Goal: Task Accomplishment & Management: Manage account settings

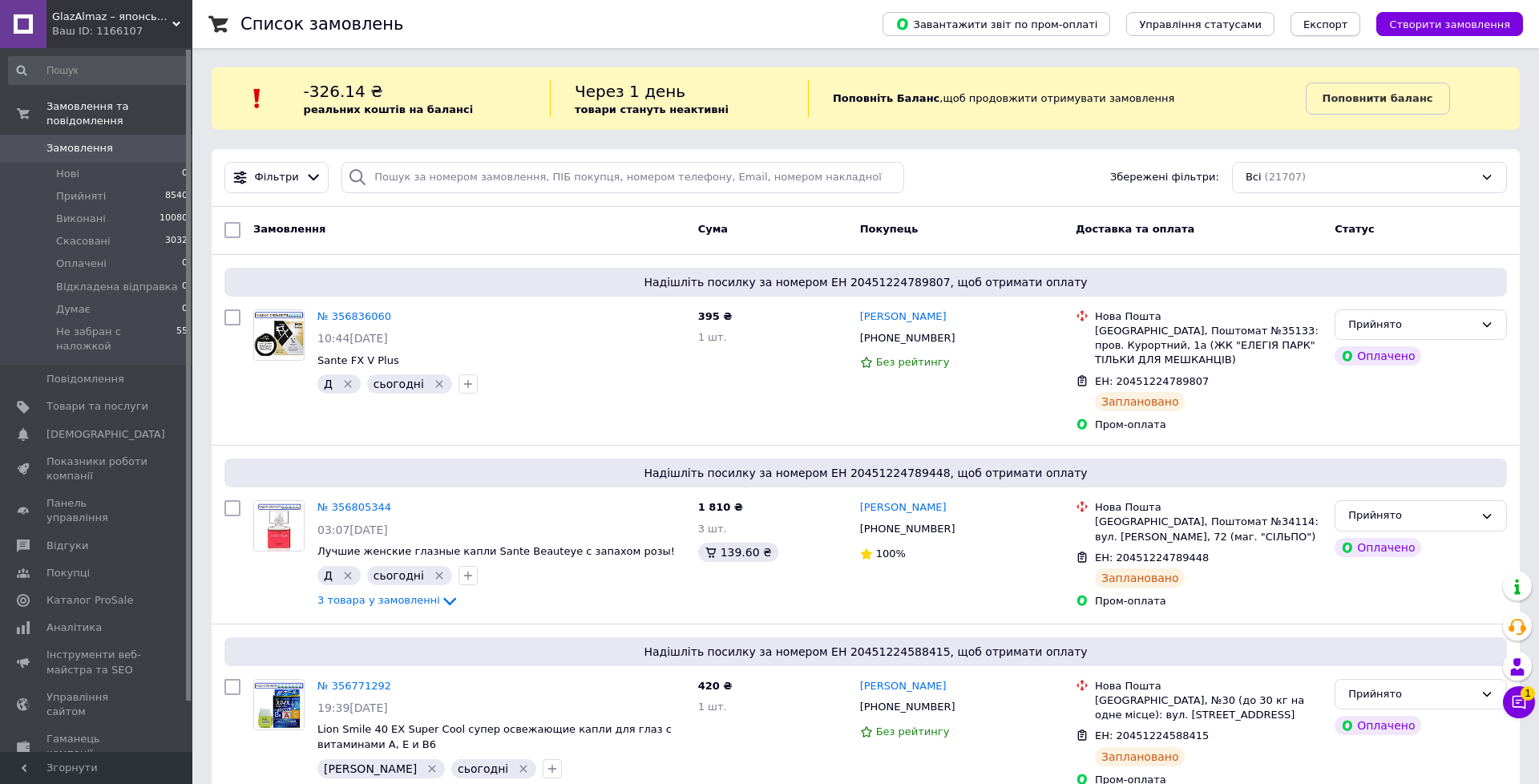
click at [1337, 20] on span "Експорт" at bounding box center [1326, 24] width 45 height 12
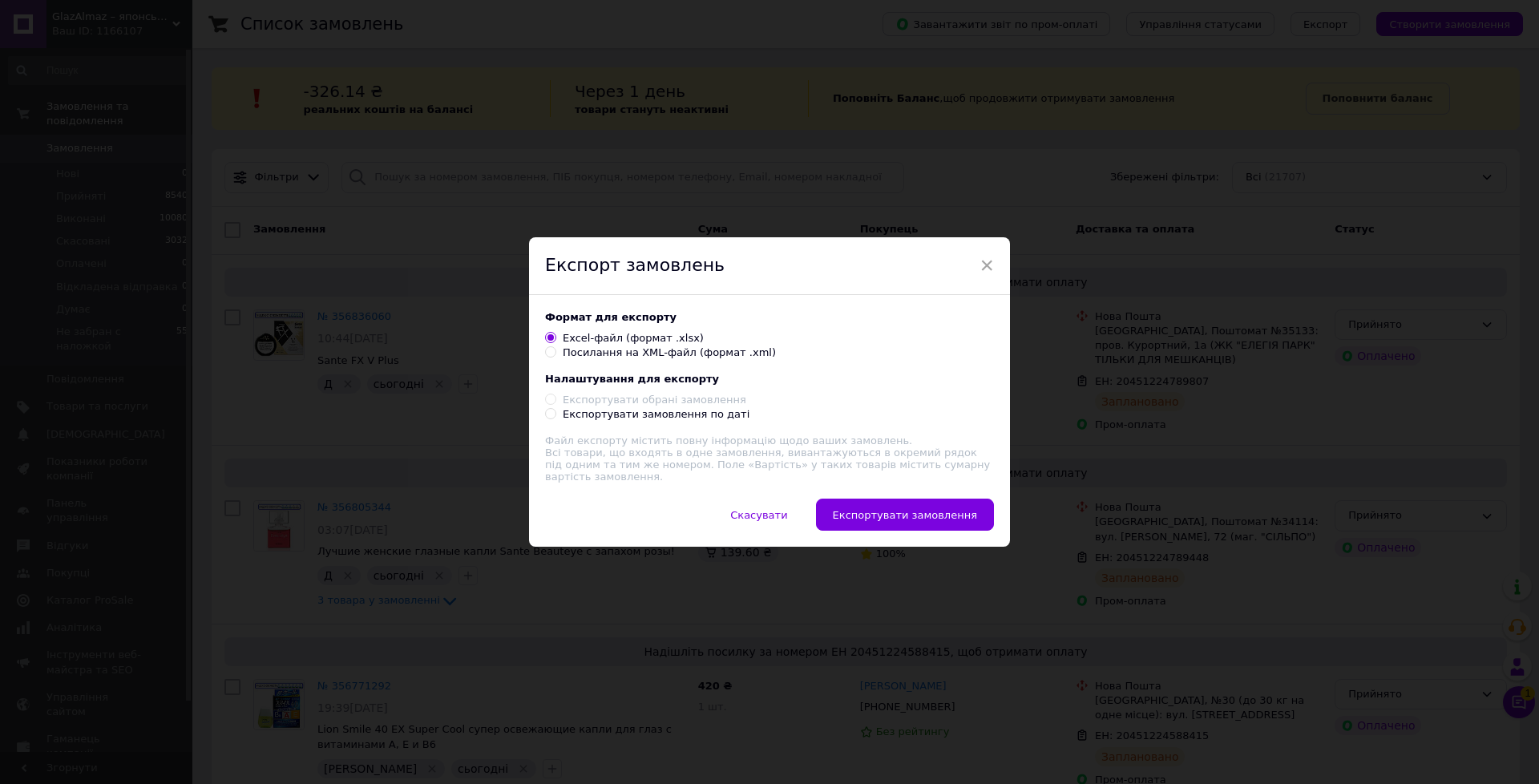
click at [553, 420] on label "Експортувати замовлення по даті" at bounding box center [648, 414] width 205 height 14
click at [553, 419] on input "Експортувати замовлення по даті" at bounding box center [550, 413] width 11 height 11
radio input "true"
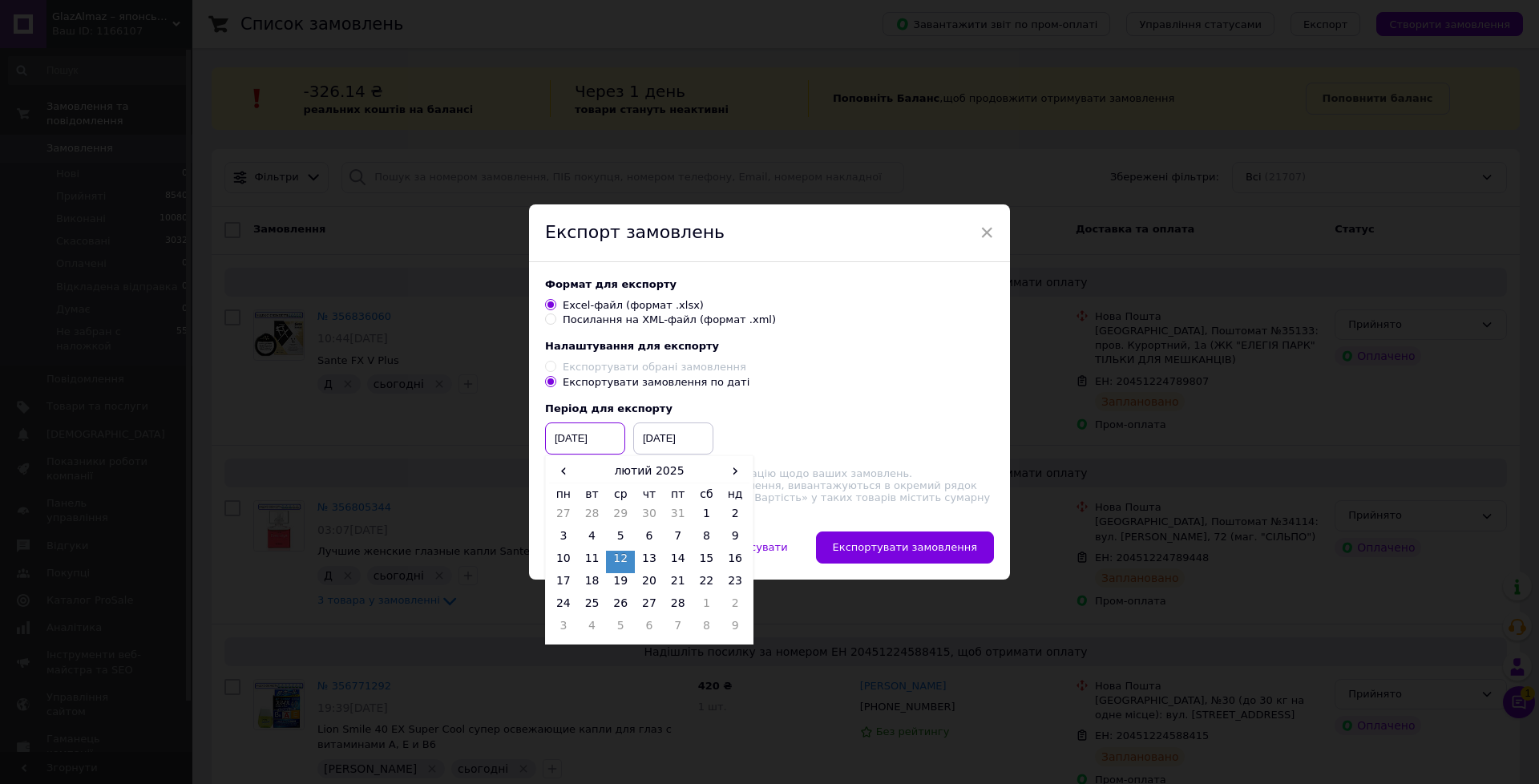
click at [578, 432] on input "[DATE]" at bounding box center [585, 438] width 80 height 32
click at [737, 474] on span "›" at bounding box center [735, 471] width 29 height 23
click at [587, 509] on td "1" at bounding box center [592, 517] width 29 height 22
type input "[DATE]"
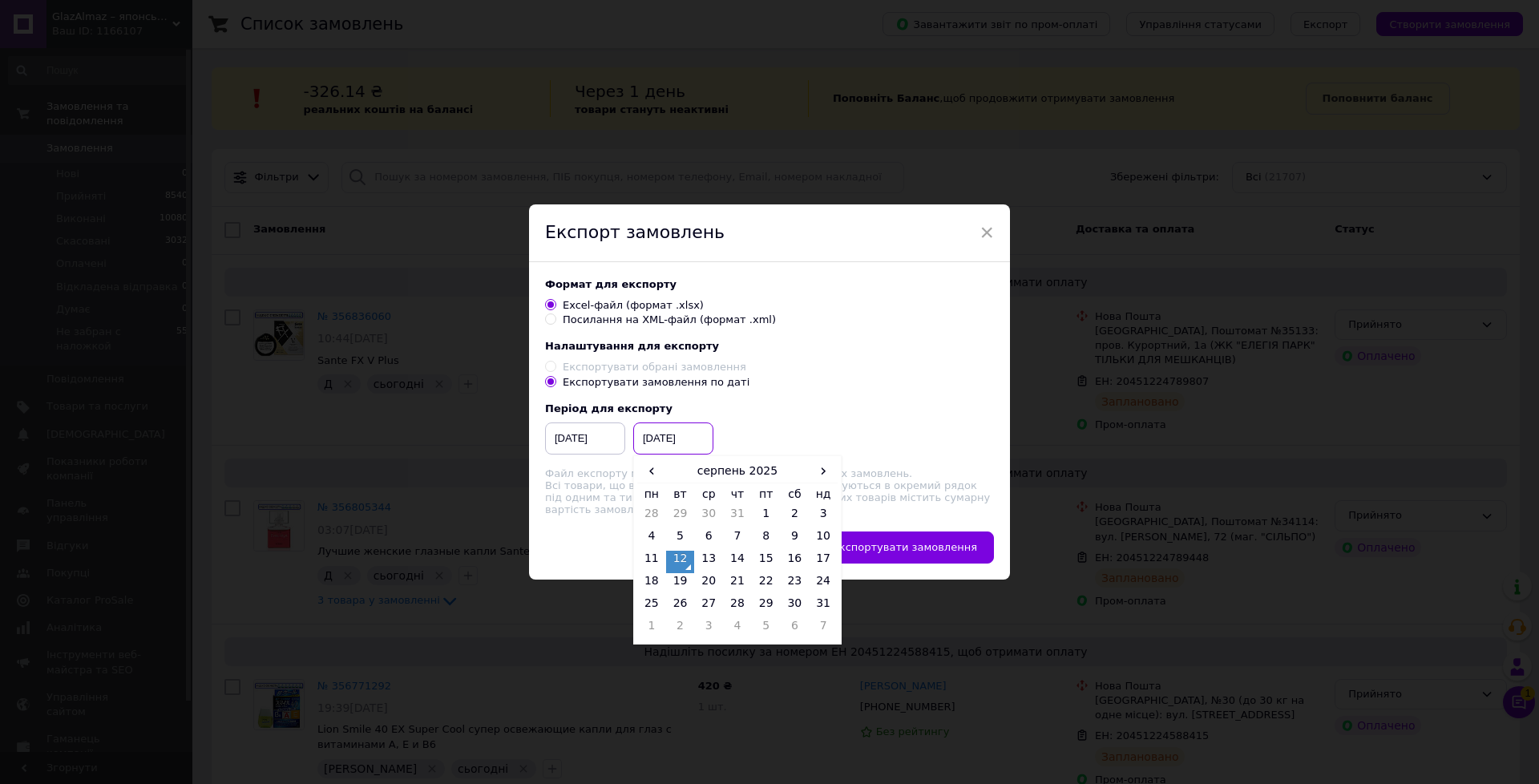
click at [653, 439] on input "[DATE]" at bounding box center [673, 438] width 80 height 32
click at [651, 473] on span "‹" at bounding box center [652, 471] width 29 height 23
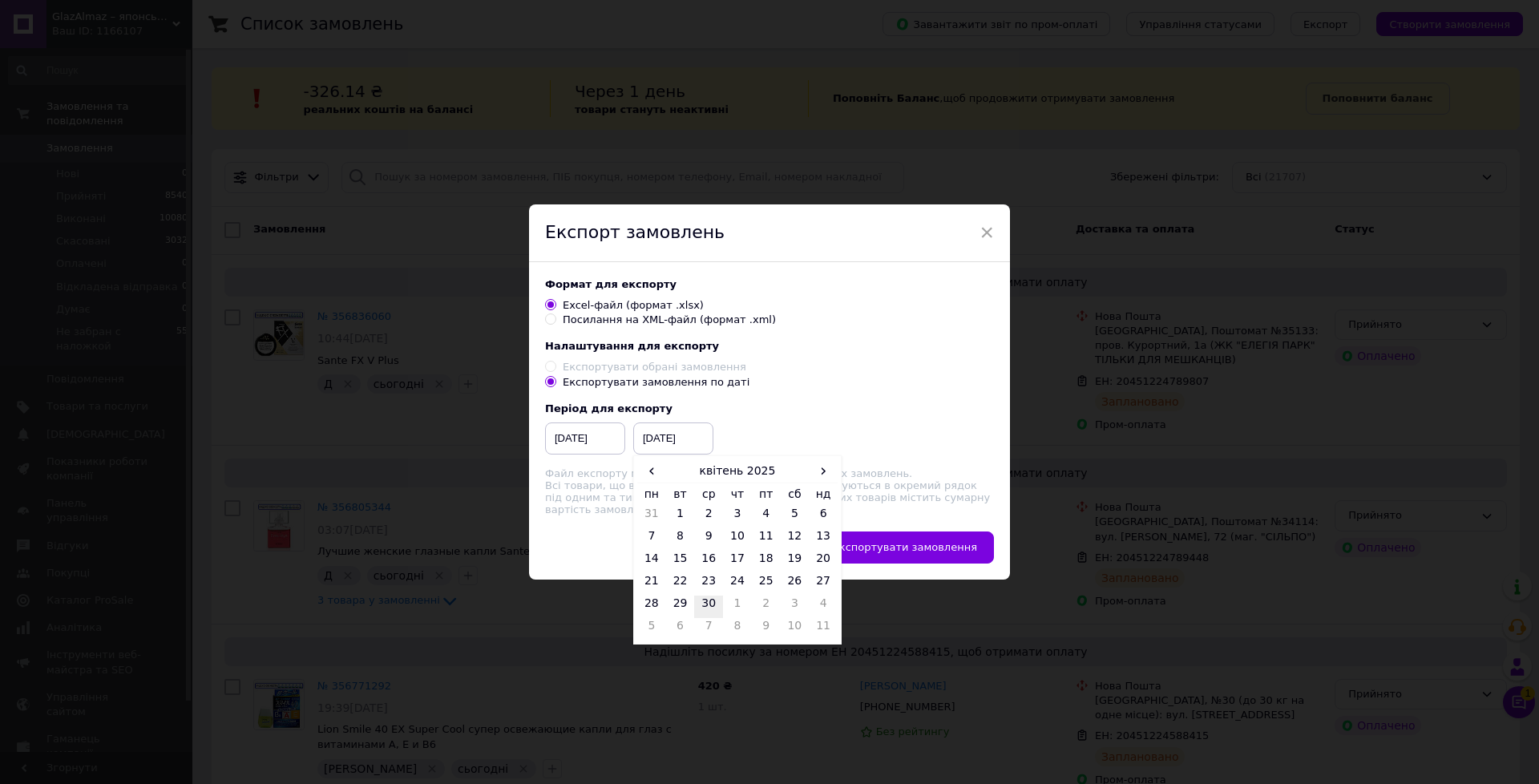
click at [701, 603] on td "30" at bounding box center [708, 606] width 29 height 22
type input "[DATE]"
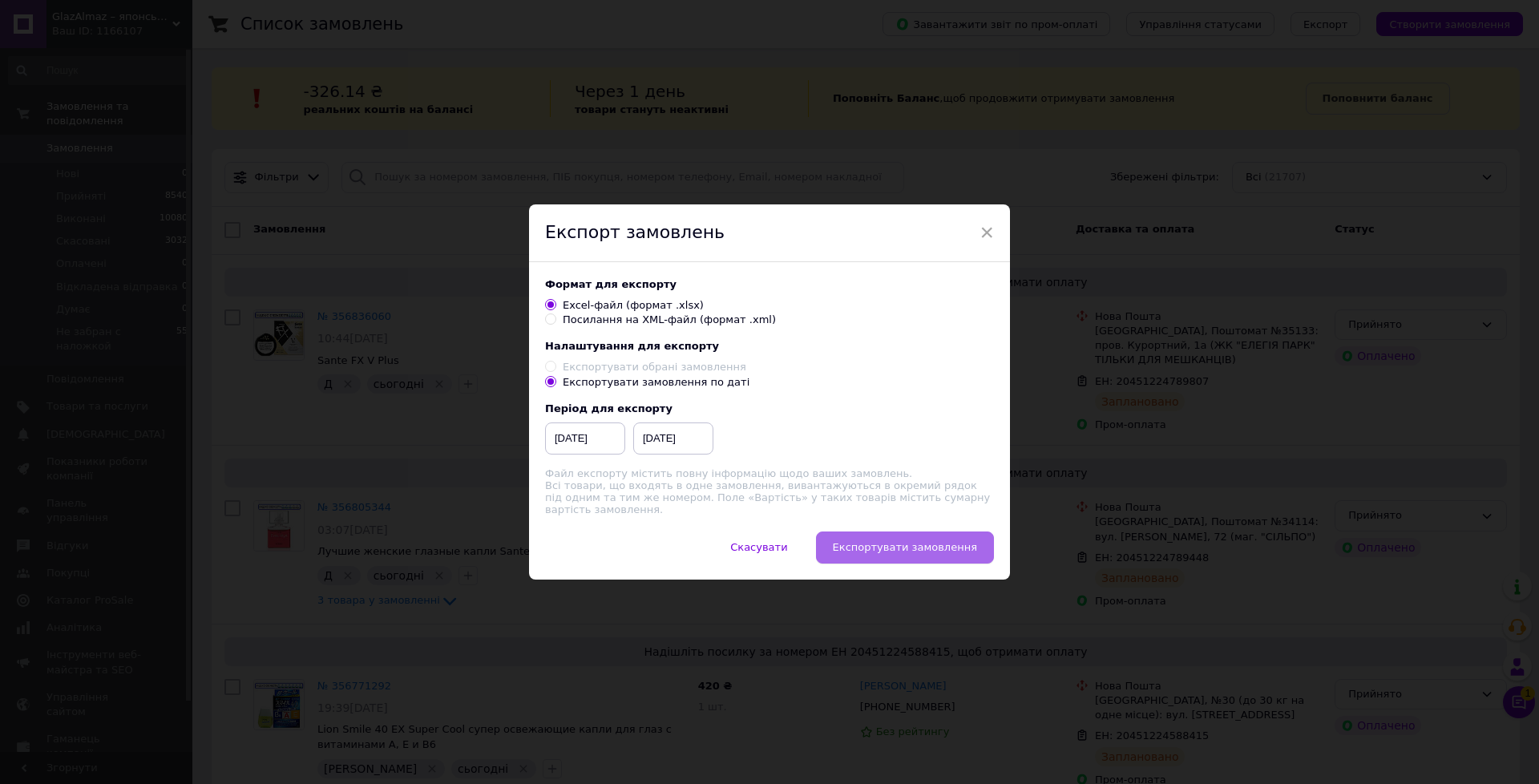
click at [883, 539] on button "Експортувати замовлення" at bounding box center [905, 547] width 178 height 32
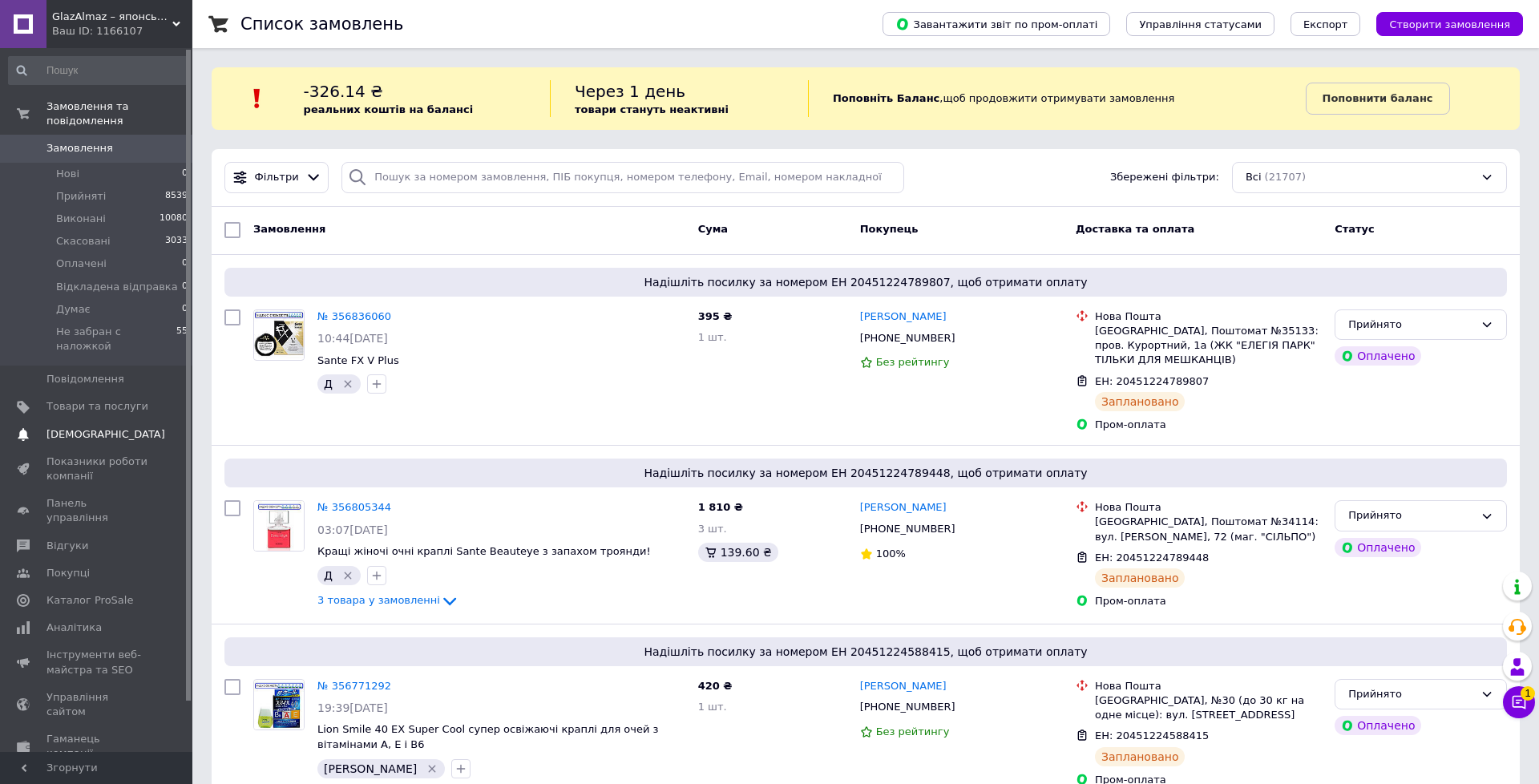
click at [87, 427] on span "[DEMOGRAPHIC_DATA]" at bounding box center [106, 434] width 119 height 14
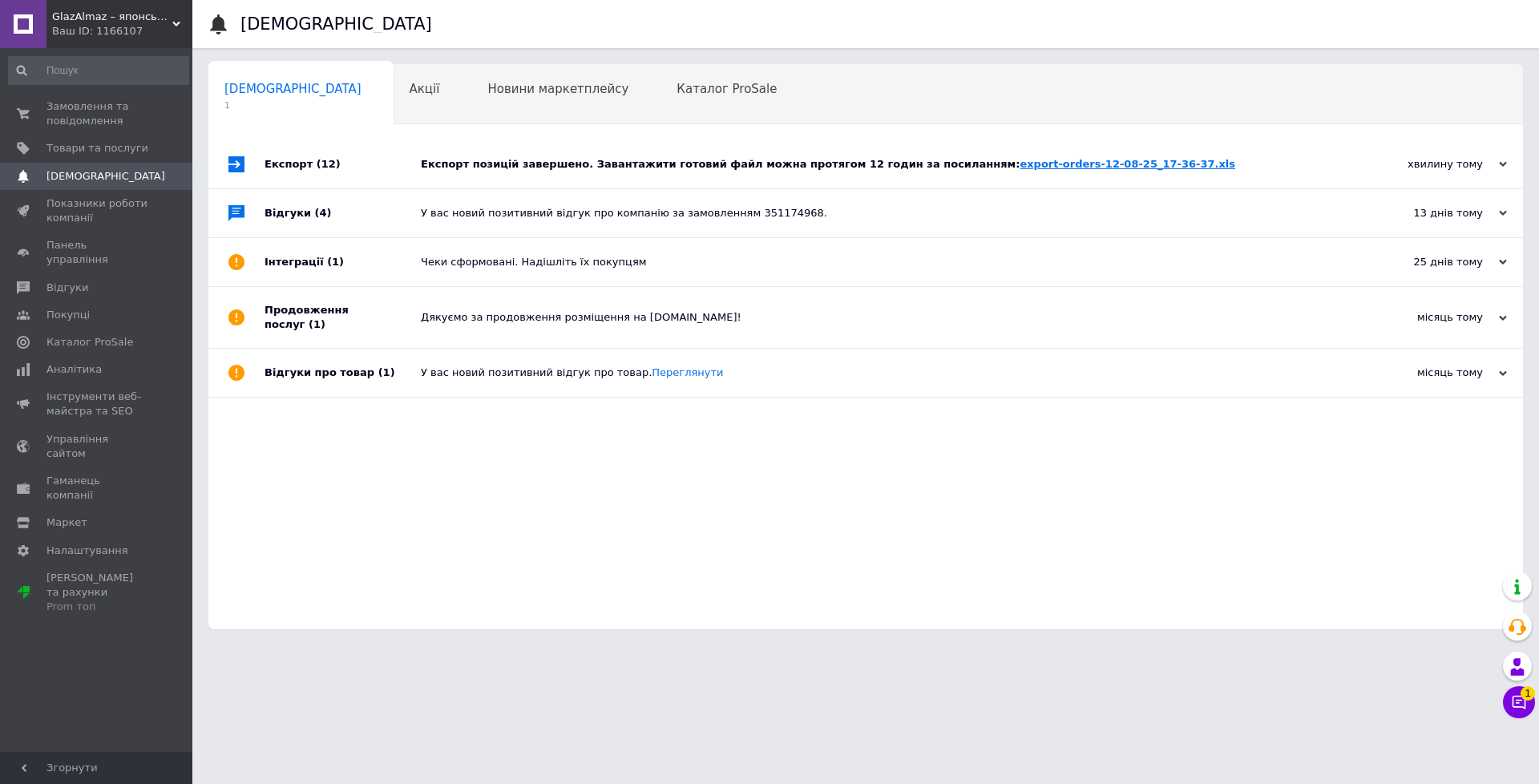
click at [1020, 162] on link "export-orders-12-08-25_17-36-37.xls" at bounding box center [1127, 164] width 216 height 12
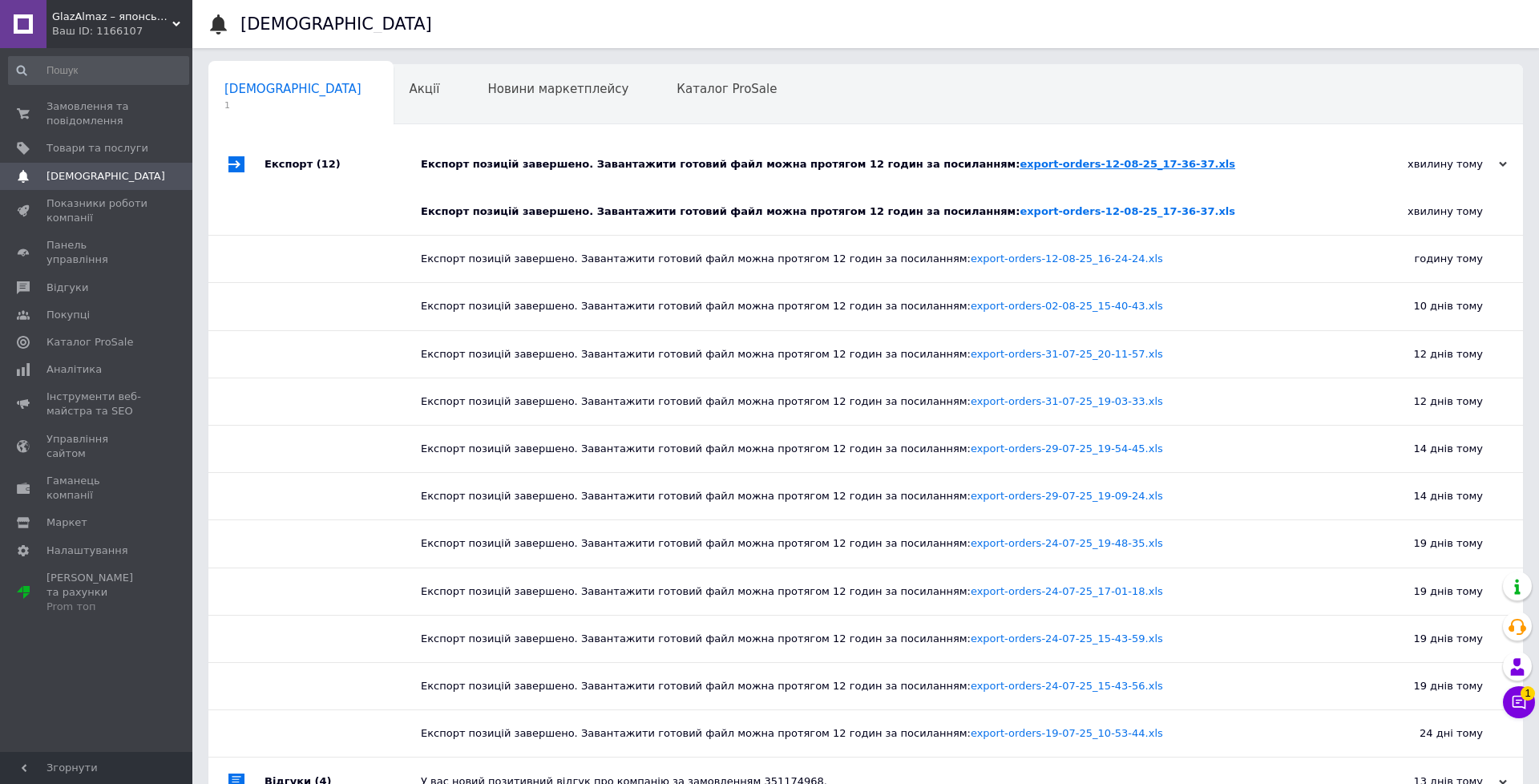
click at [1054, 162] on link "export-orders-12-08-25_17-36-37.xls" at bounding box center [1127, 164] width 216 height 12
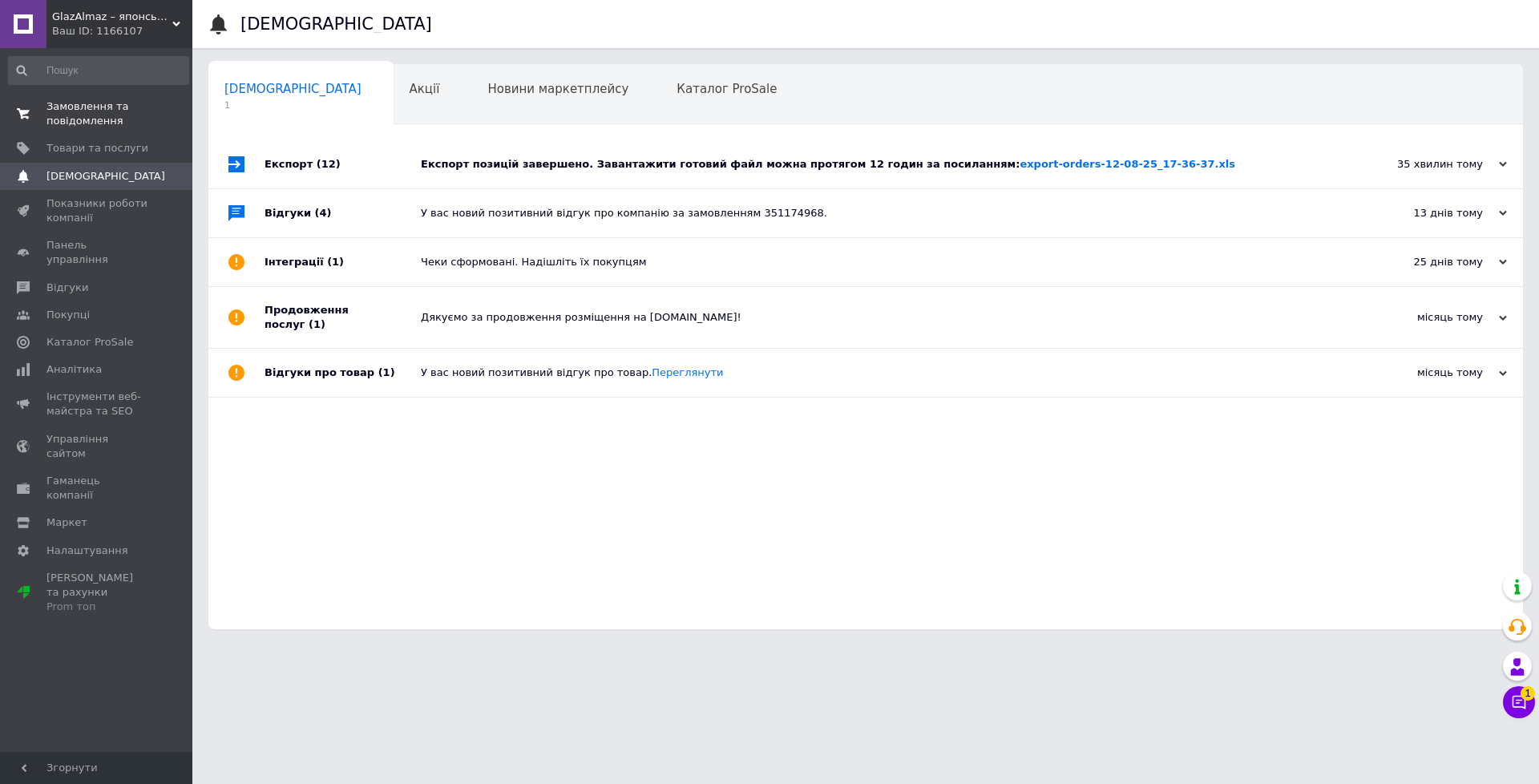
click at [77, 108] on span "Замовлення та повідомлення" at bounding box center [97, 113] width 102 height 29
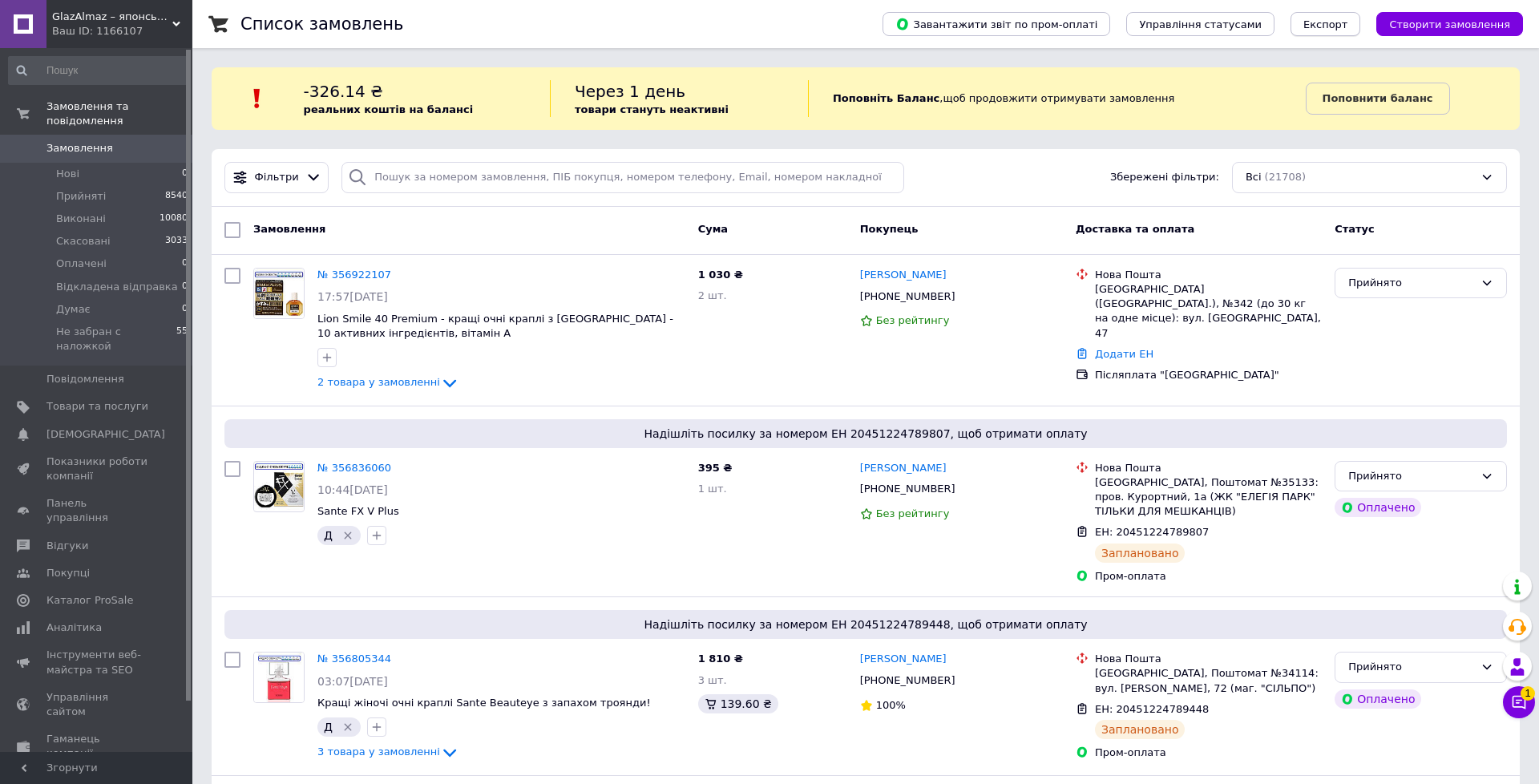
click at [1330, 31] on button "Експорт" at bounding box center [1325, 23] width 71 height 24
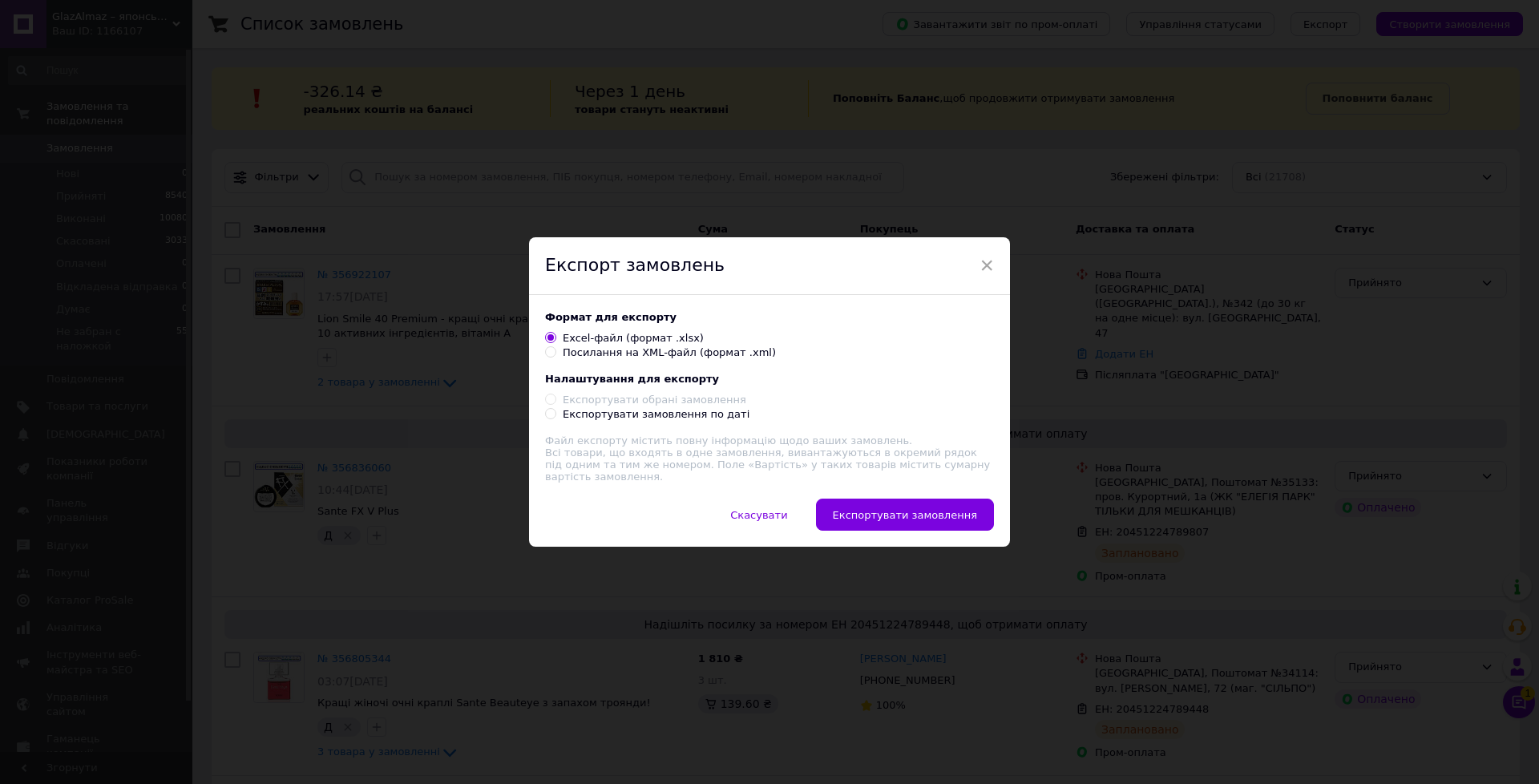
click at [574, 417] on div "Експортувати замовлення по даті" at bounding box center [656, 414] width 186 height 14
click at [555, 417] on input "Експортувати замовлення по даті" at bounding box center [550, 413] width 11 height 11
radio input "true"
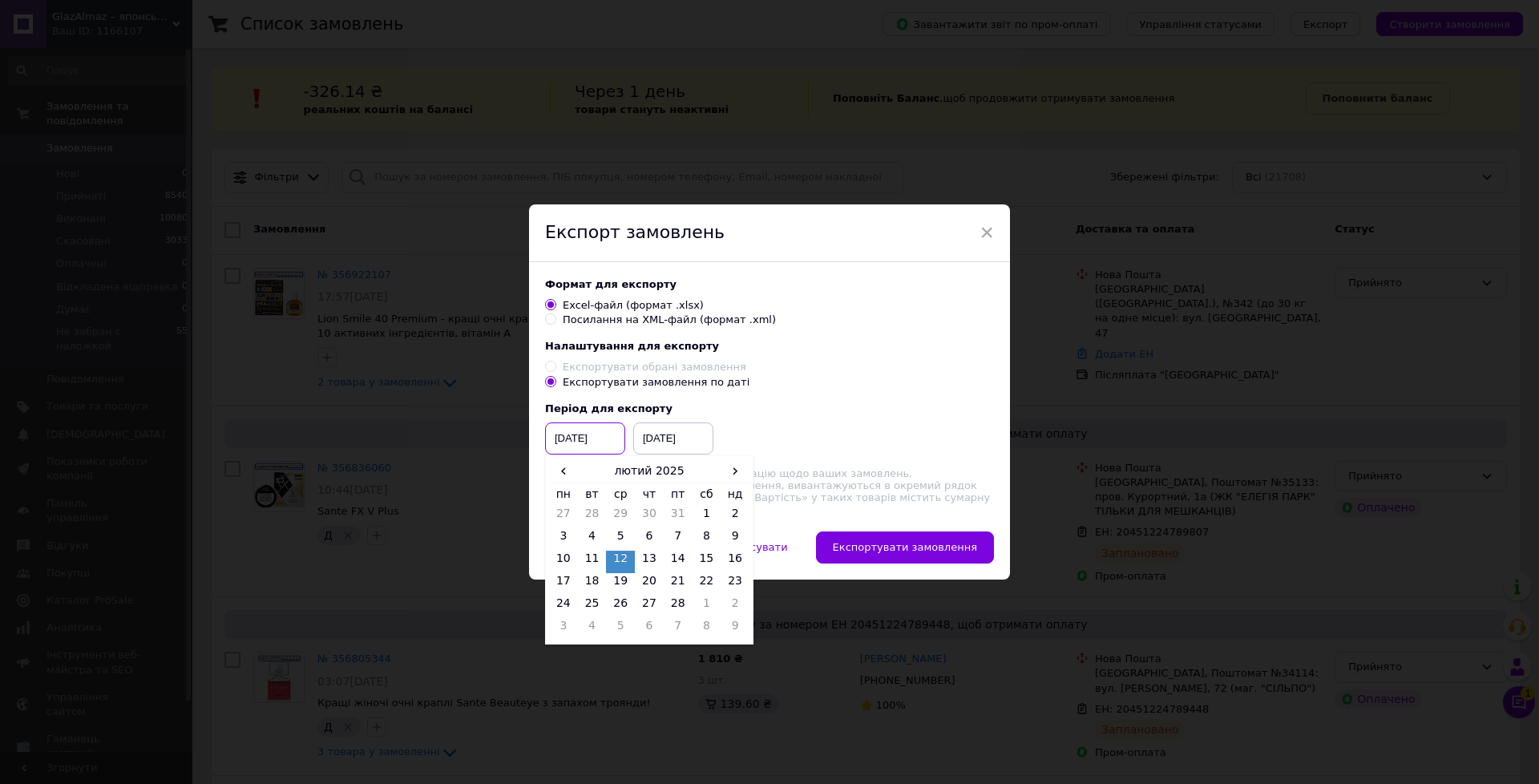
click at [574, 437] on input "[DATE]" at bounding box center [585, 438] width 80 height 32
click at [729, 474] on span "›" at bounding box center [735, 471] width 29 height 23
click at [729, 474] on span "›" at bounding box center [735, 471] width 29 height 23
click at [648, 512] on td "1" at bounding box center [649, 517] width 29 height 22
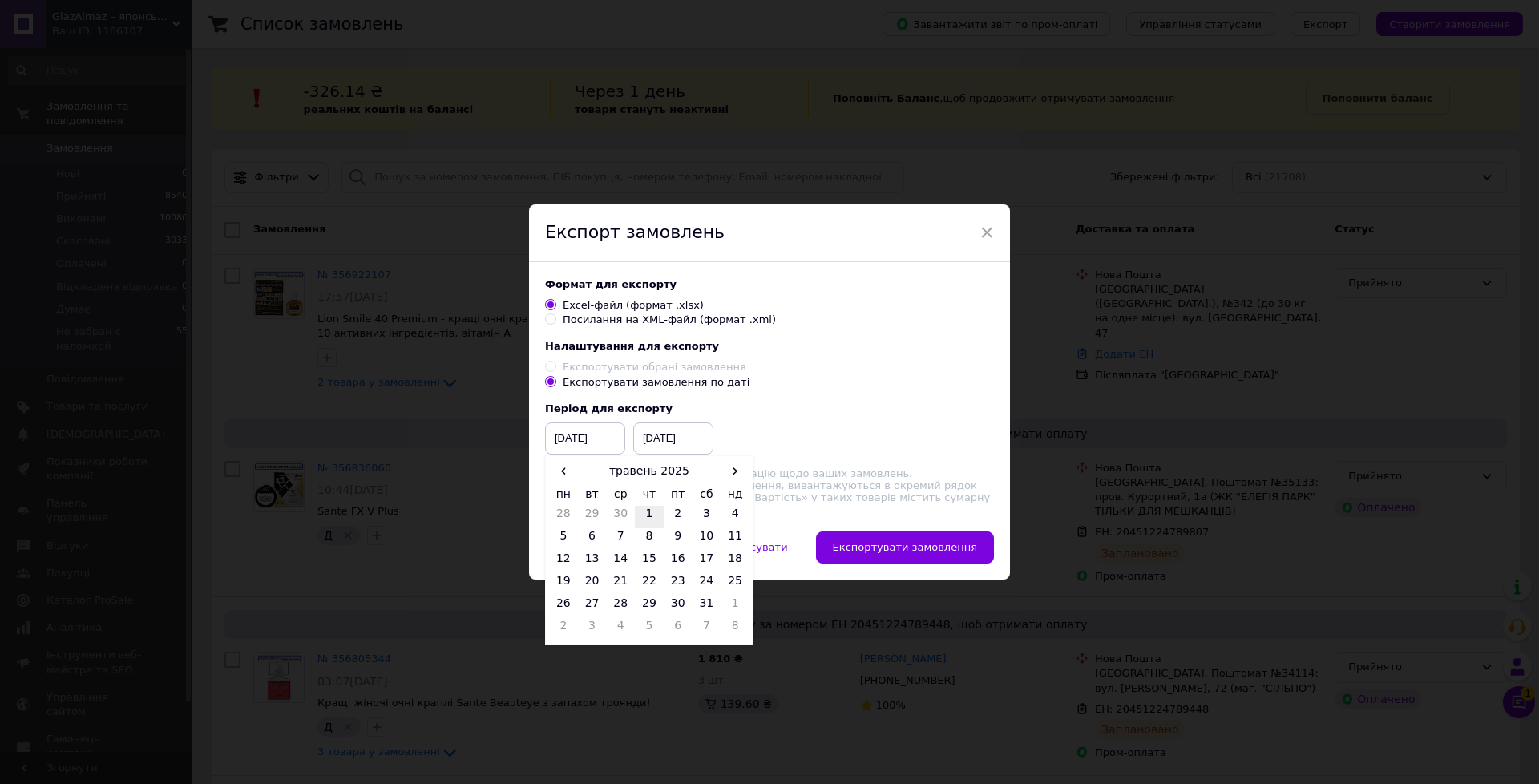
type input "01.05.2025"
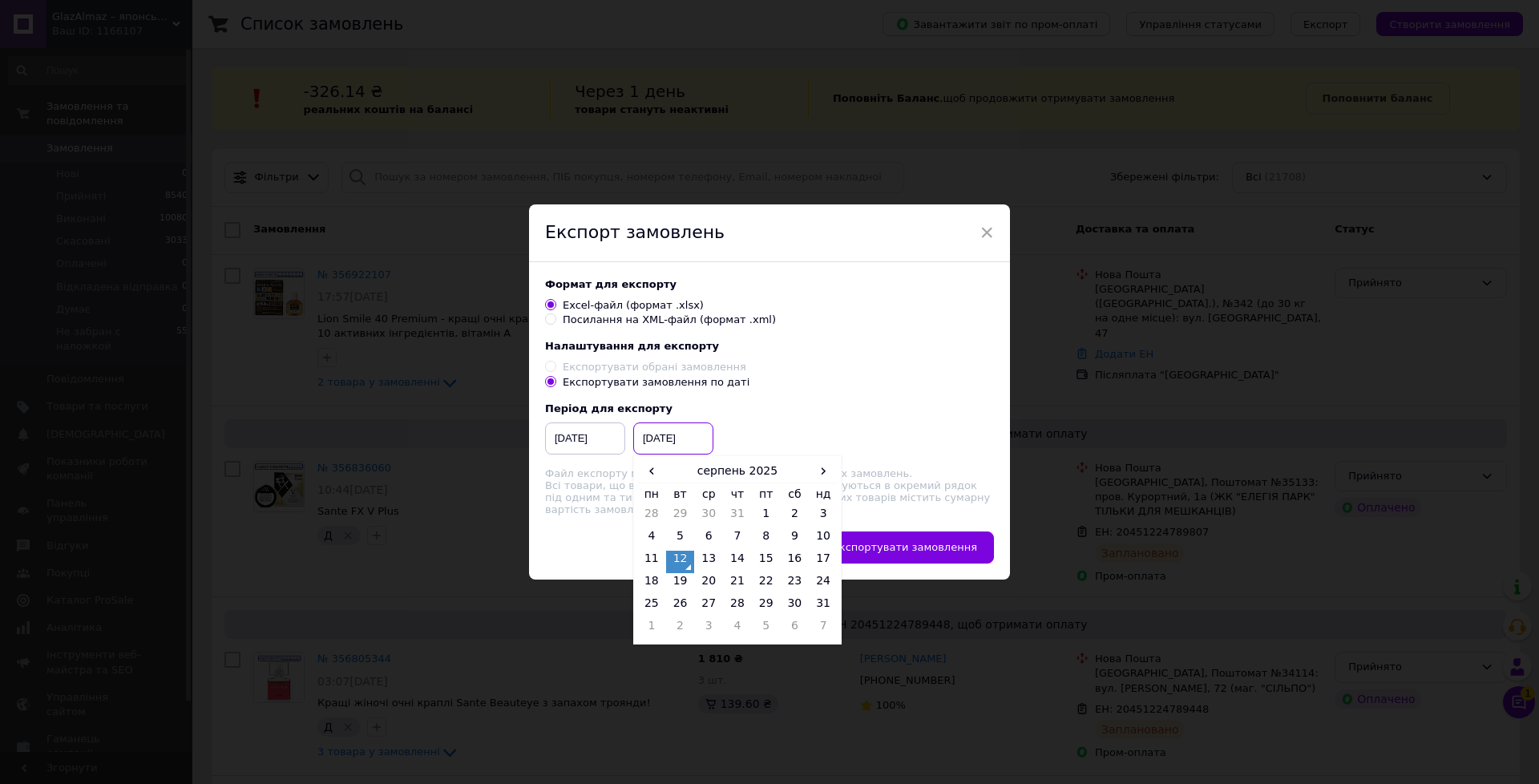
click at [661, 434] on input "[DATE]" at bounding box center [673, 438] width 80 height 32
click at [803, 469] on th "серпень 2025" at bounding box center [737, 471] width 143 height 24
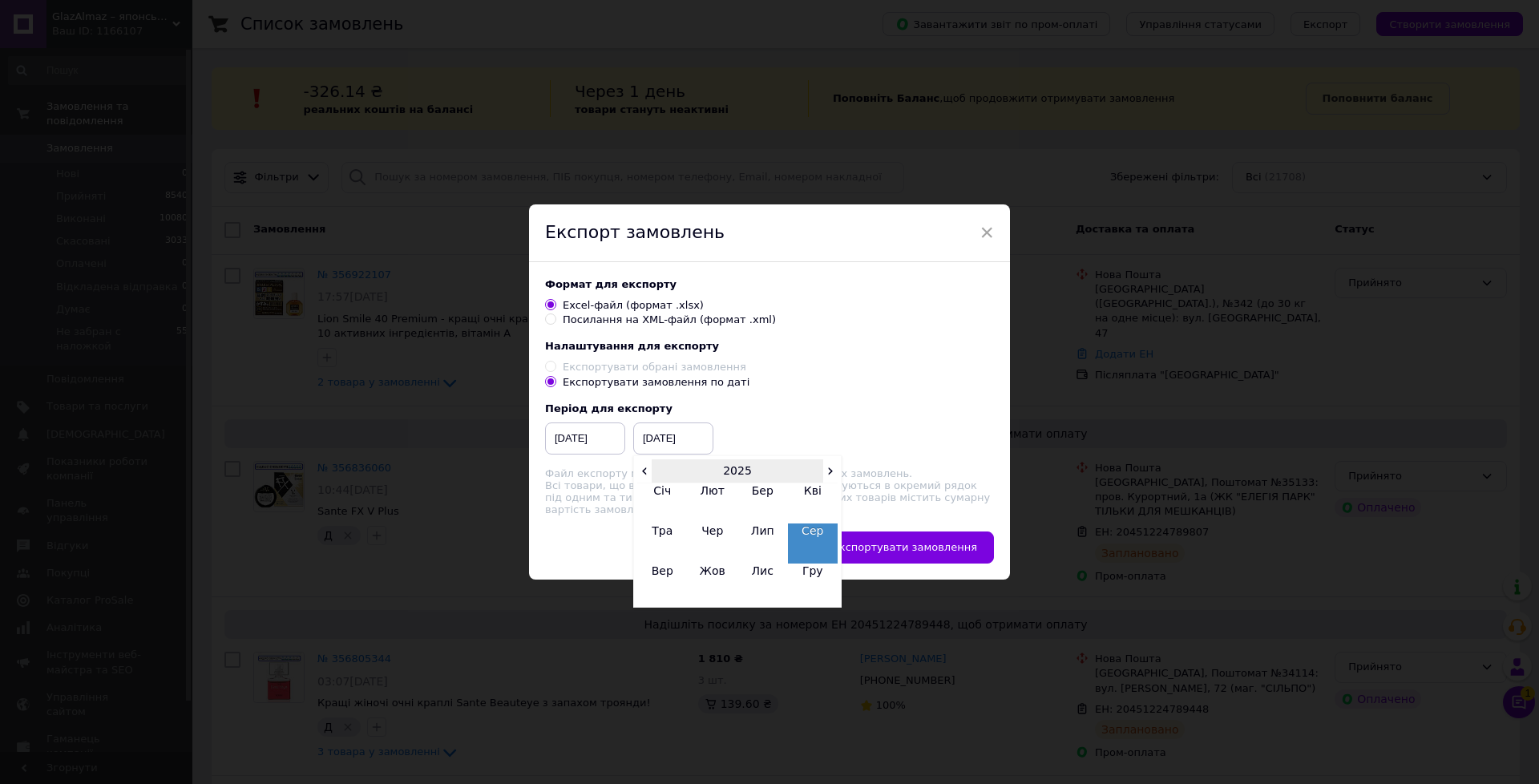
click at [818, 468] on th "2025" at bounding box center [737, 471] width 171 height 24
click at [638, 470] on span "‹" at bounding box center [644, 471] width 14 height 23
click at [830, 469] on span "›" at bounding box center [830, 471] width 14 height 23
click at [763, 546] on td "2025" at bounding box center [762, 543] width 51 height 40
click at [662, 523] on td "Тра" at bounding box center [663, 543] width 51 height 40
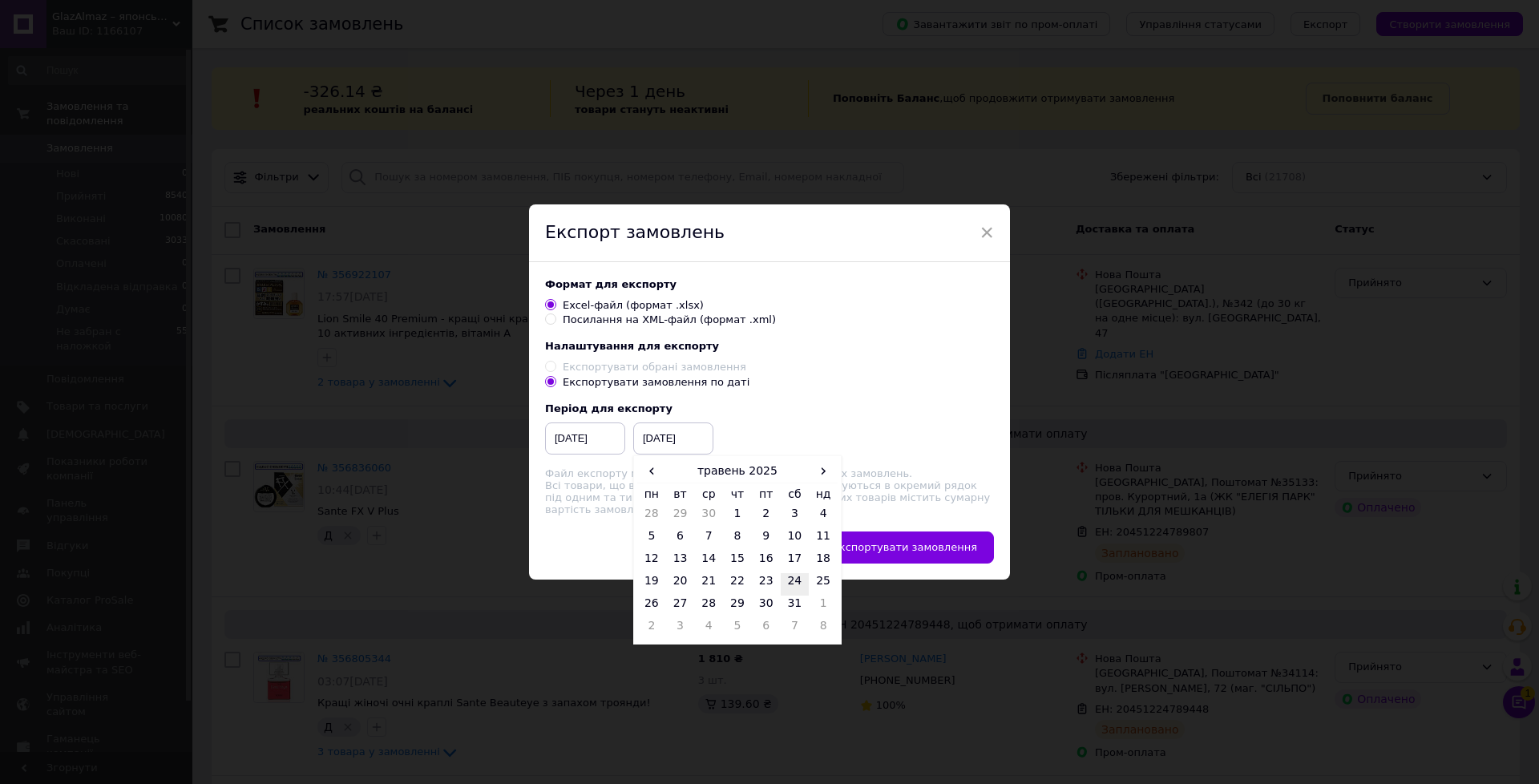
click at [791, 593] on td "24" at bounding box center [795, 584] width 29 height 22
click at [670, 441] on input "24.05.2025" at bounding box center [673, 438] width 80 height 32
click at [792, 603] on td "31" at bounding box center [795, 606] width 29 height 22
type input "31.05.2025"
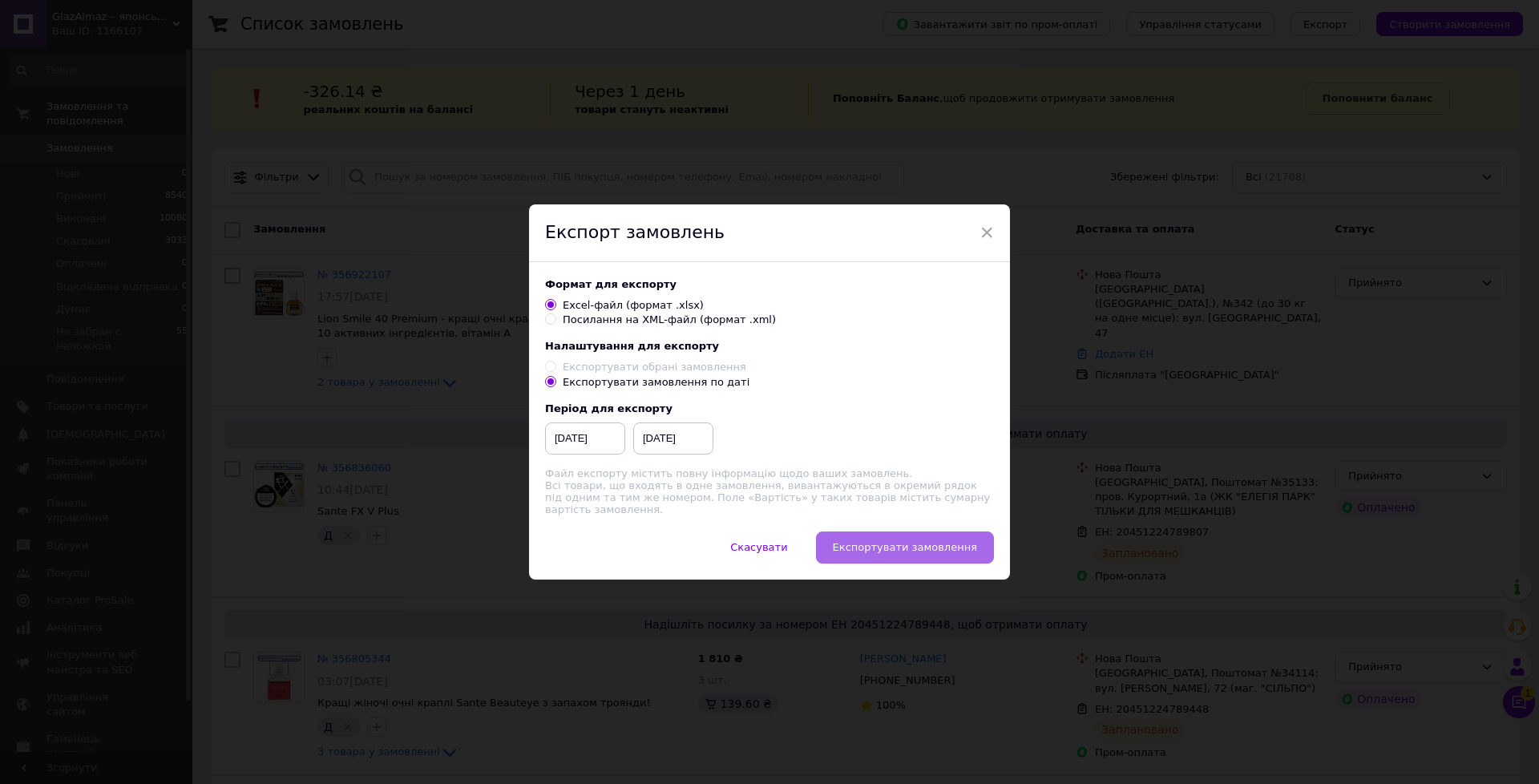
click at [879, 542] on span "Експортувати замовлення" at bounding box center [905, 547] width 144 height 12
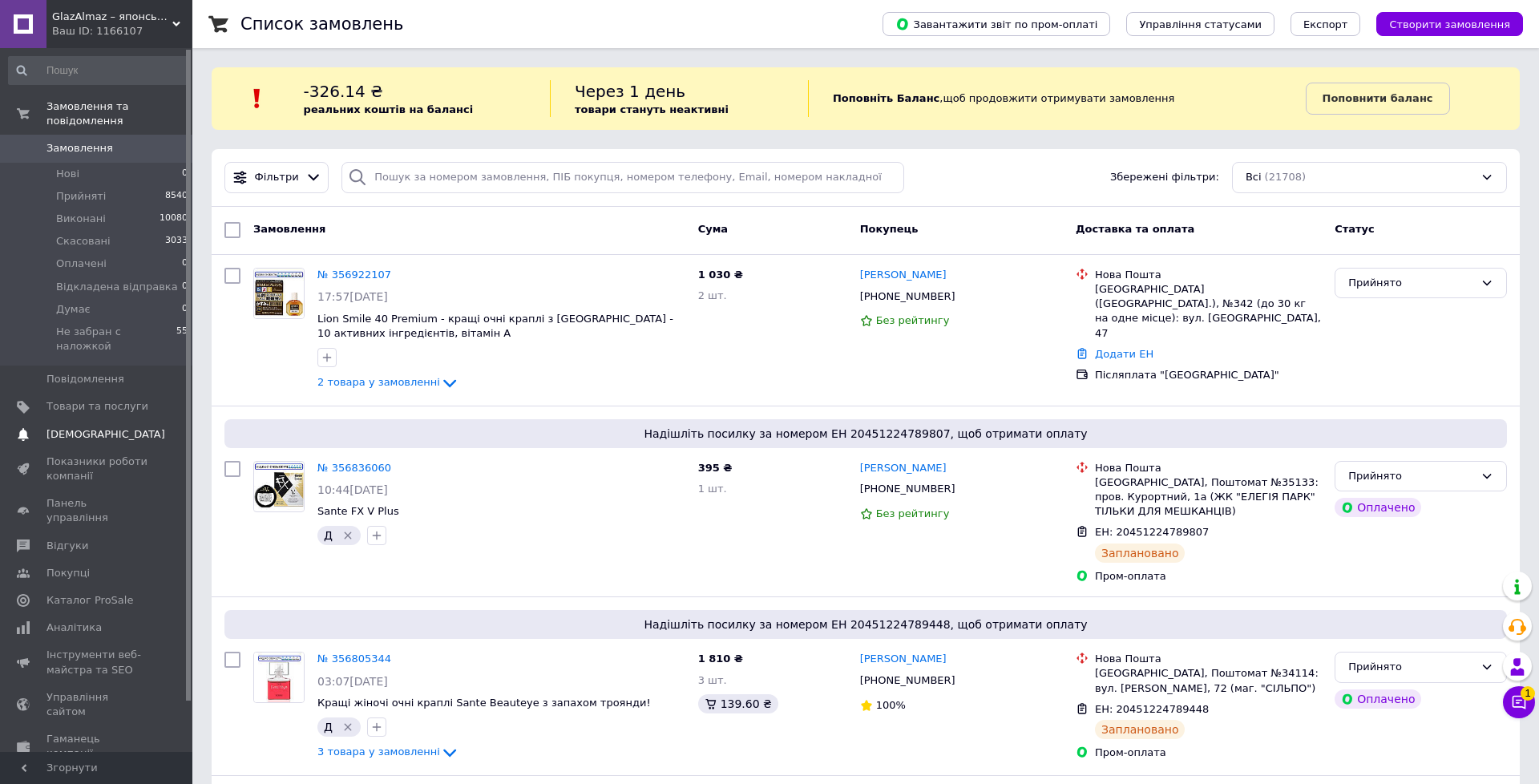
click at [68, 427] on span "[DEMOGRAPHIC_DATA]" at bounding box center [106, 434] width 119 height 14
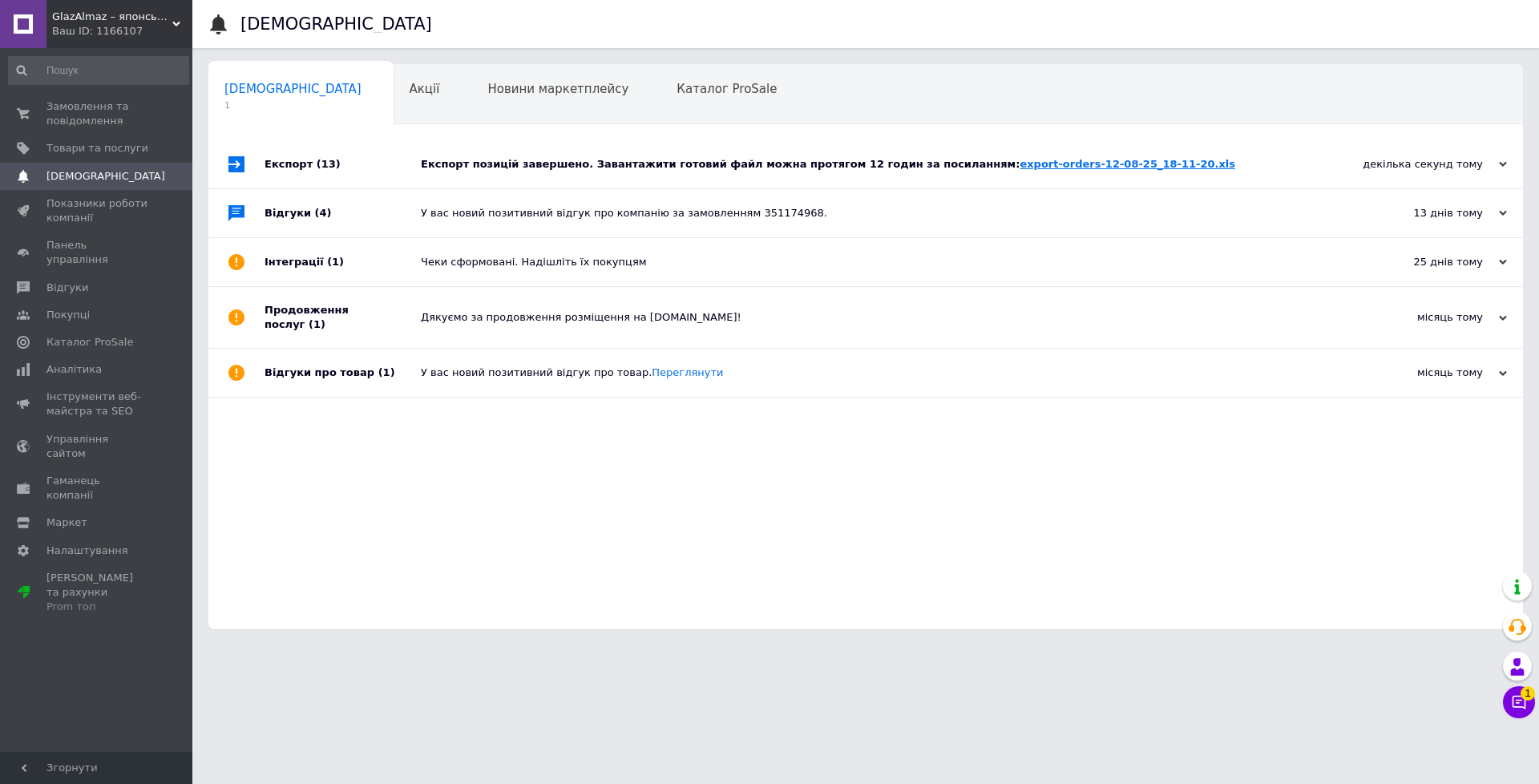
click at [1020, 165] on link "export-orders-12-08-25_18-11-20.xls" at bounding box center [1127, 164] width 216 height 12
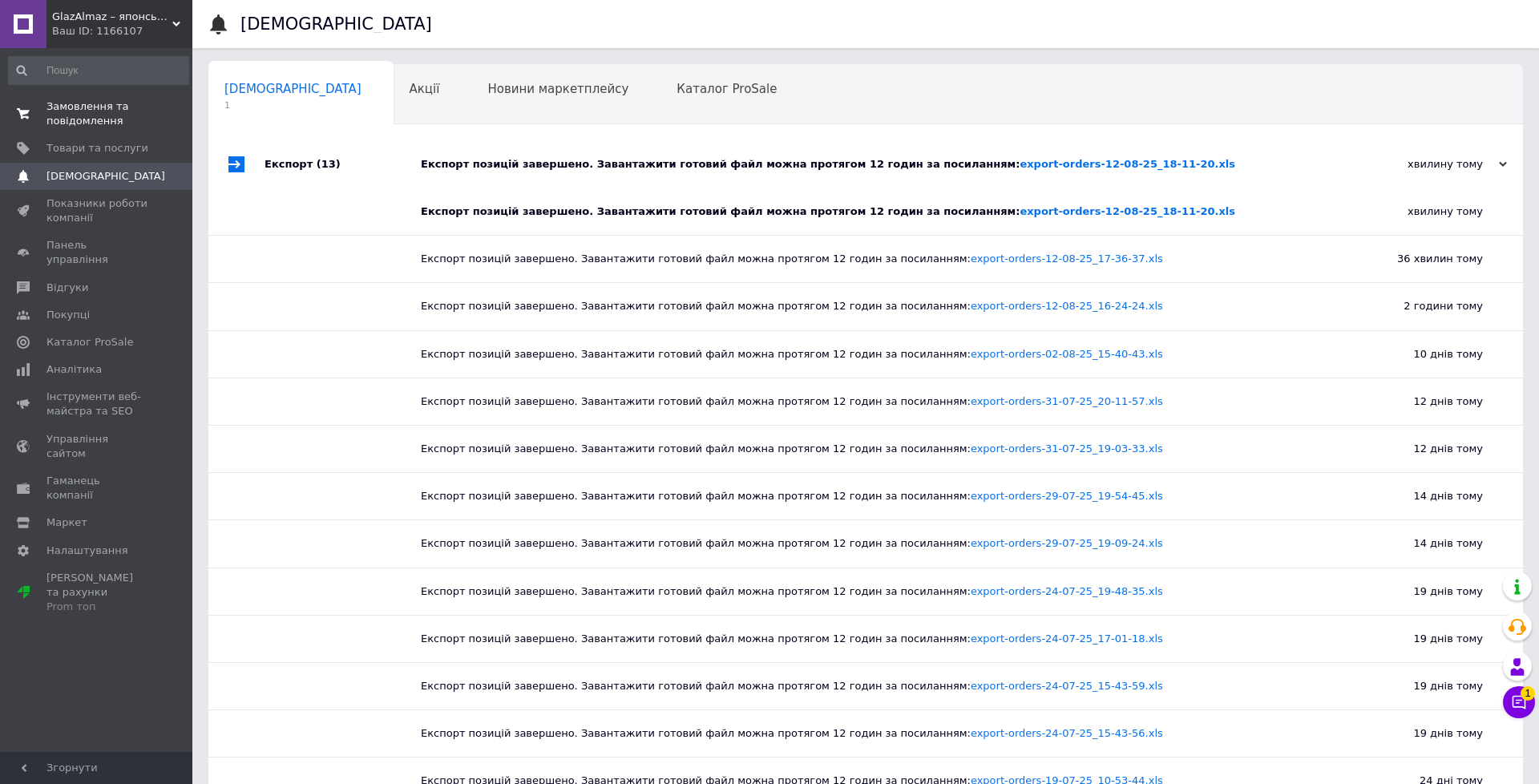
click at [87, 103] on span "Замовлення та повідомлення" at bounding box center [97, 113] width 102 height 29
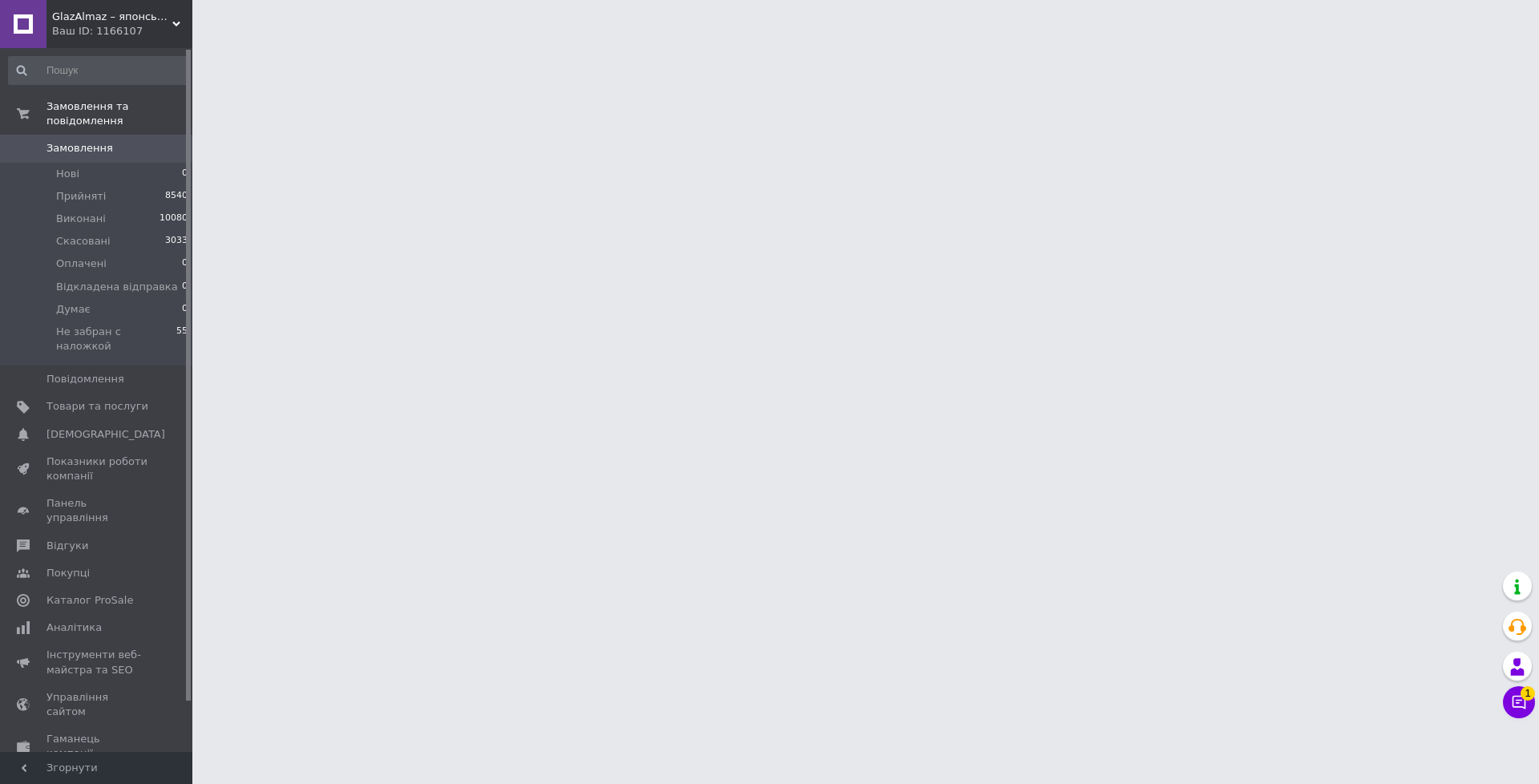
click at [89, 141] on span "Замовлення" at bounding box center [80, 147] width 67 height 14
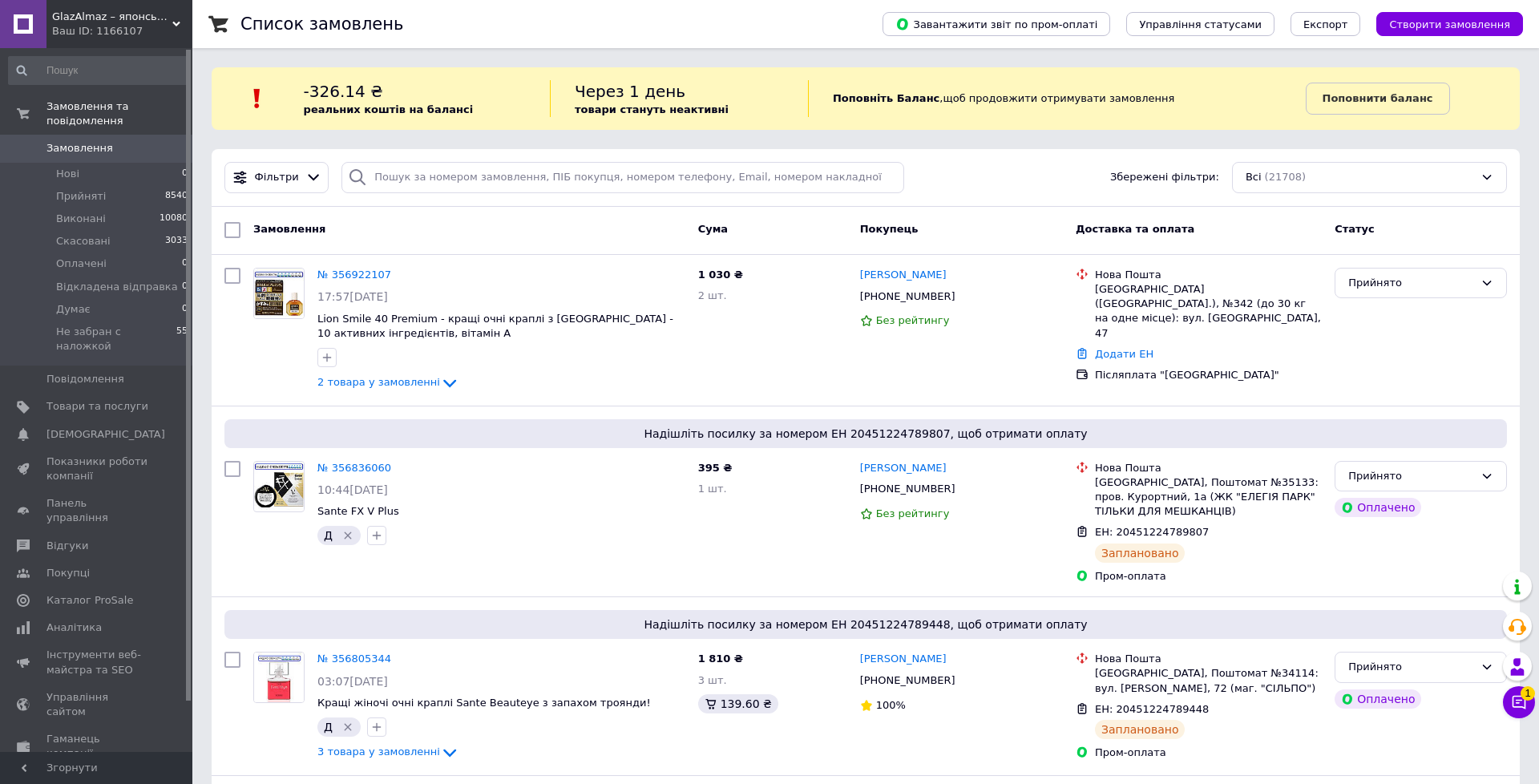
click at [373, 107] on b "реальних коштів на балансі" at bounding box center [389, 109] width 170 height 12
click at [380, 166] on input "search" at bounding box center [623, 178] width 563 height 32
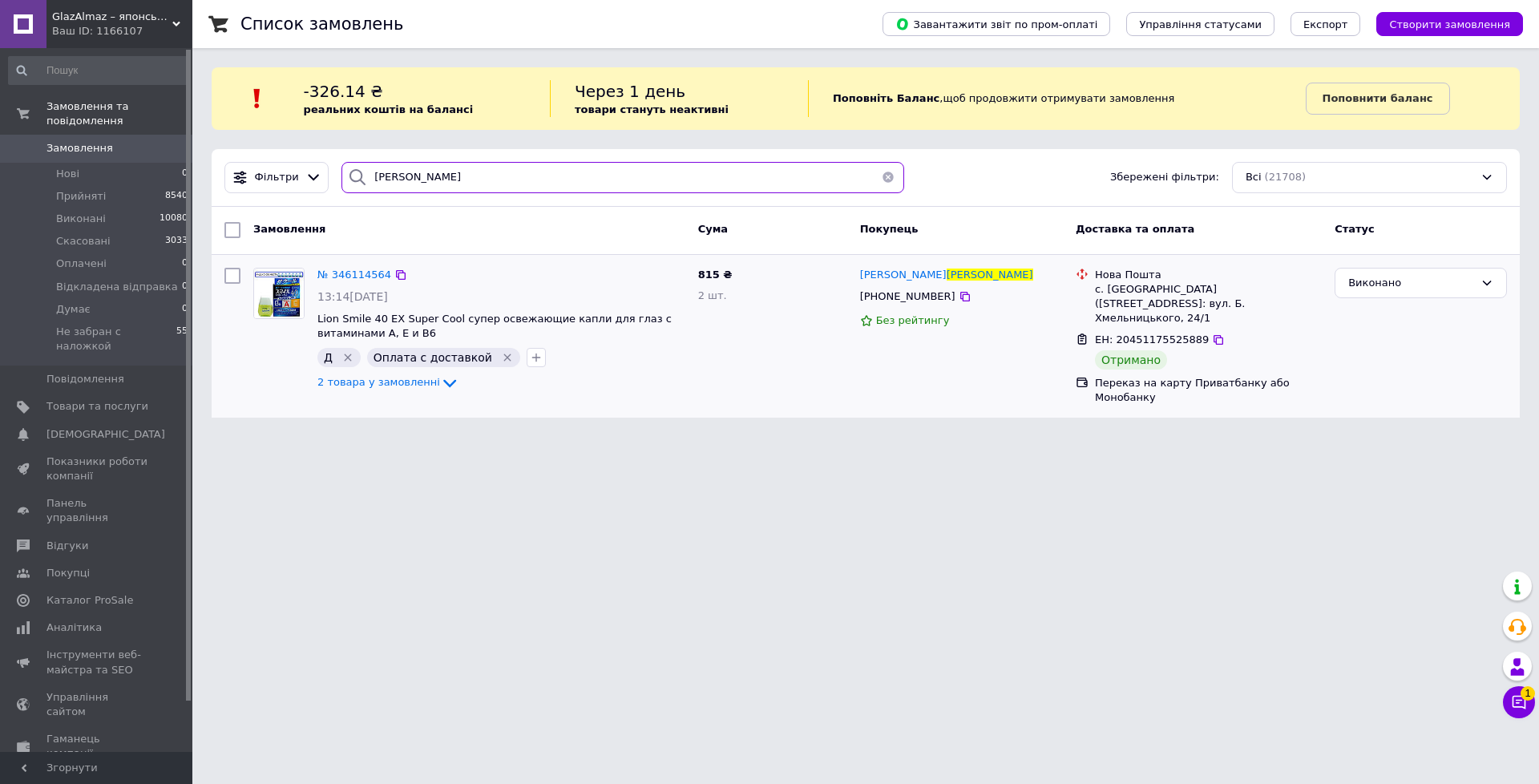
type input "самогальський"
click at [360, 262] on div "№ 346114564 13:14, 30.05.2025 Lion Smile 40 EX Super Cool супер освежающие капл…" at bounding box center [501, 330] width 380 height 138
click at [360, 276] on span "№ 346114564" at bounding box center [354, 275] width 74 height 12
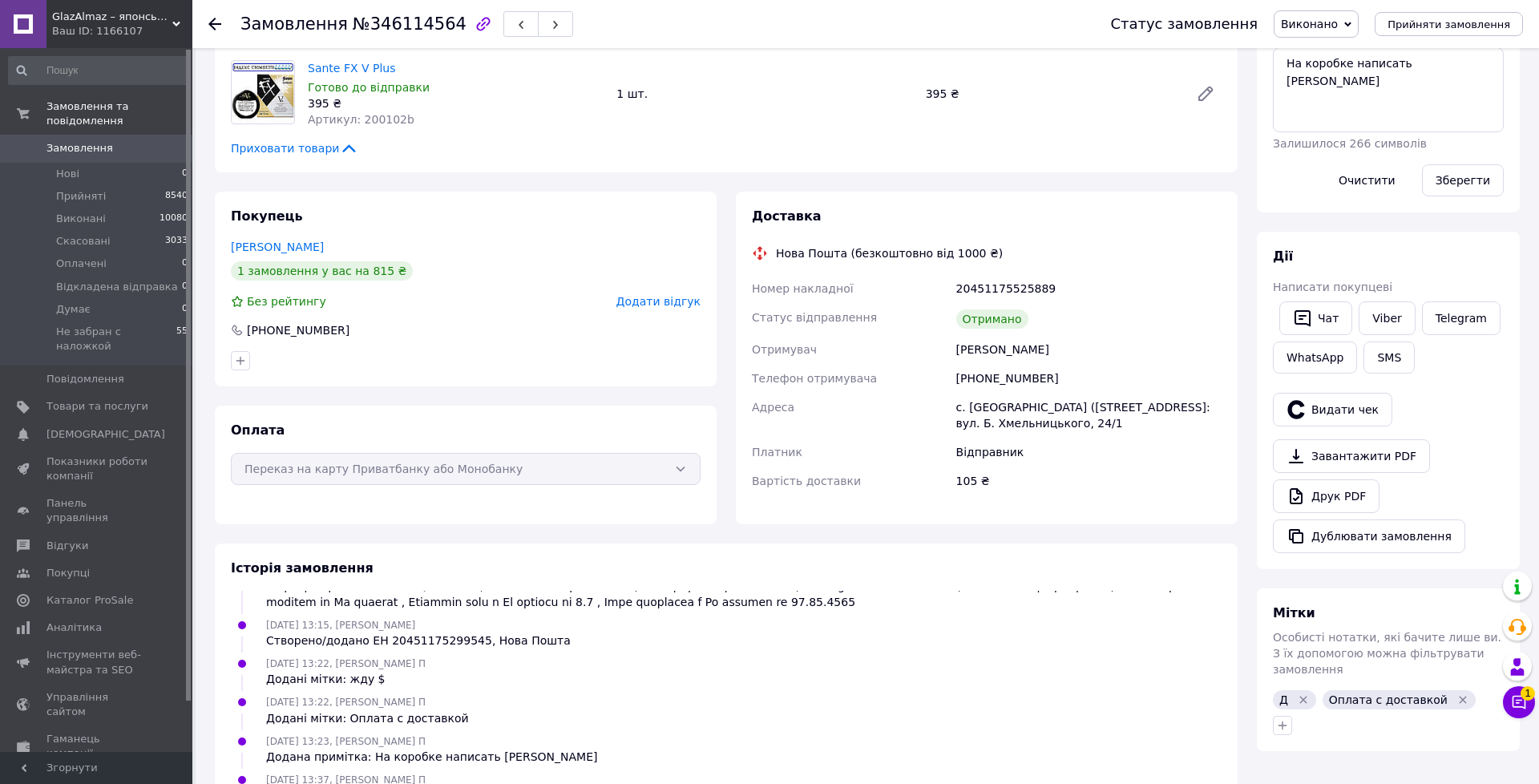
scroll to position [246, 0]
